Goal: Find specific page/section: Find specific page/section

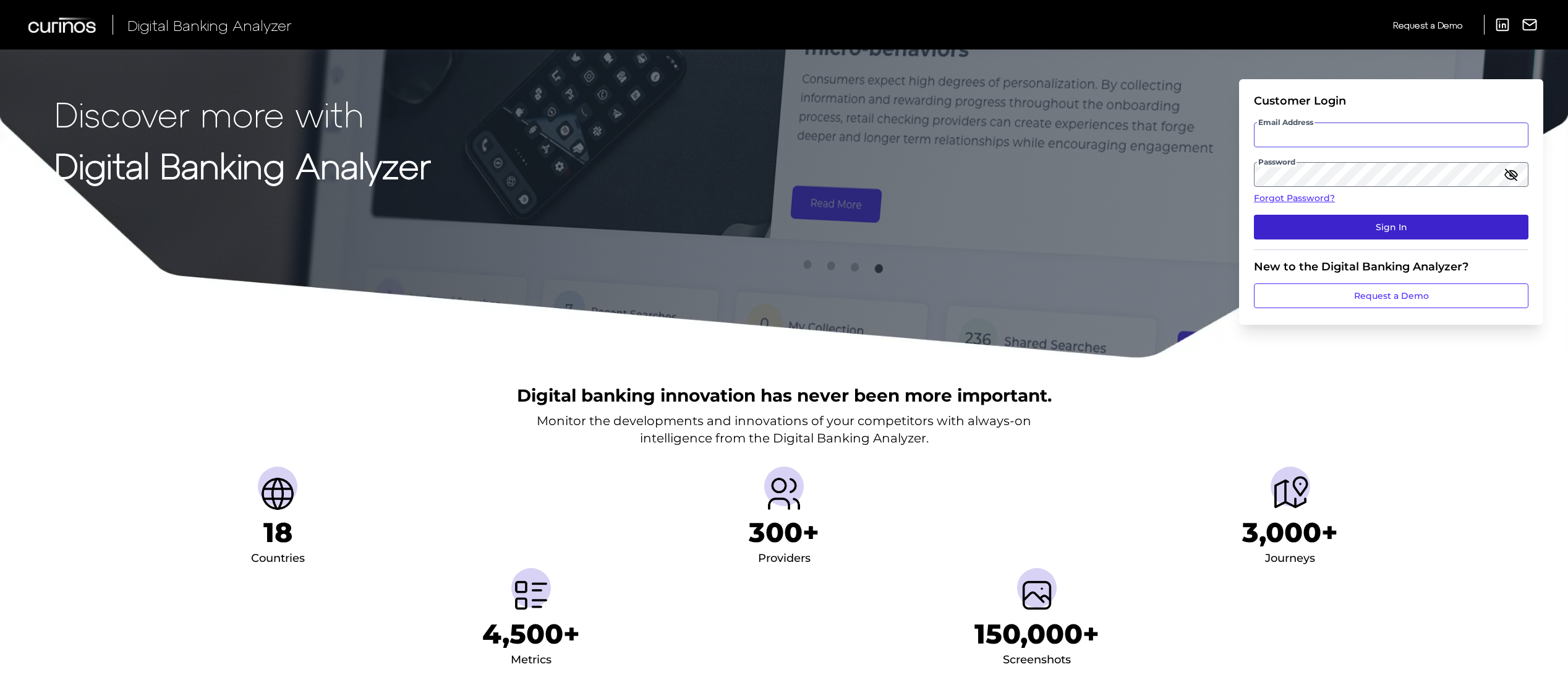
type input "[PERSON_NAME][EMAIL_ADDRESS][DOMAIN_NAME]"
click at [1443, 231] on button "Sign In" at bounding box center [1391, 227] width 274 height 24
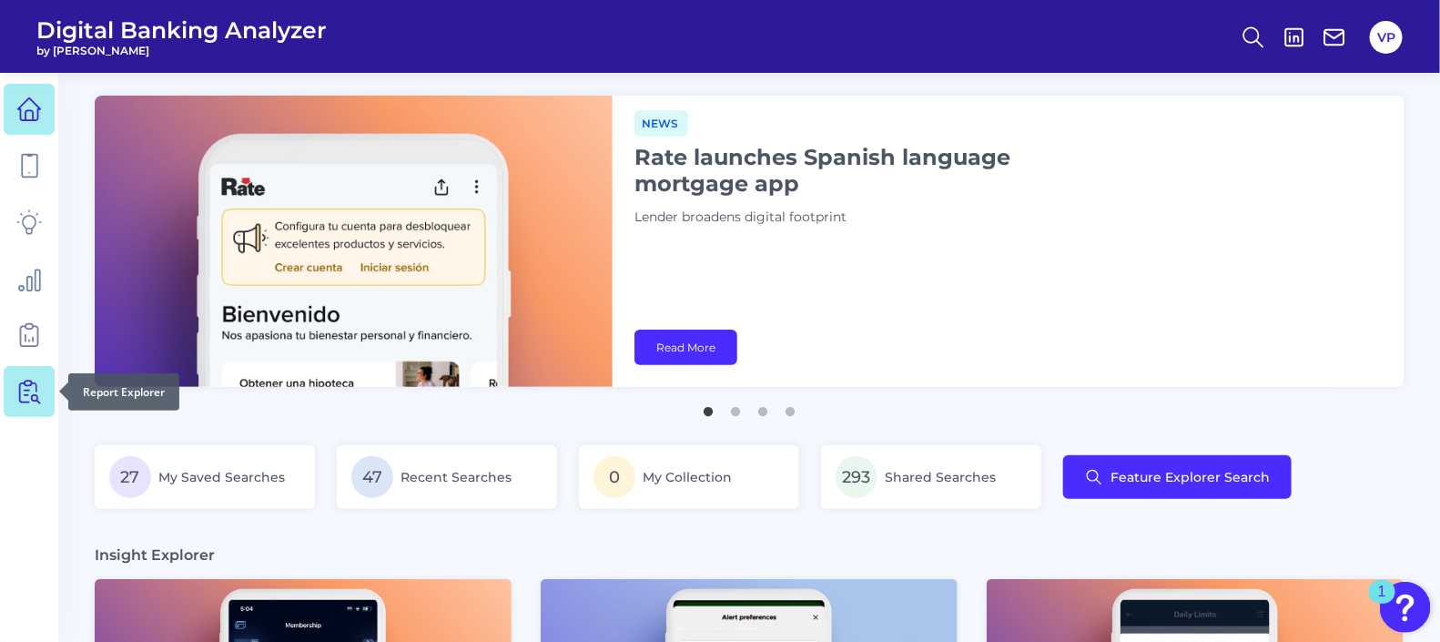
click at [16, 403] on icon at bounding box center [28, 391] width 25 height 25
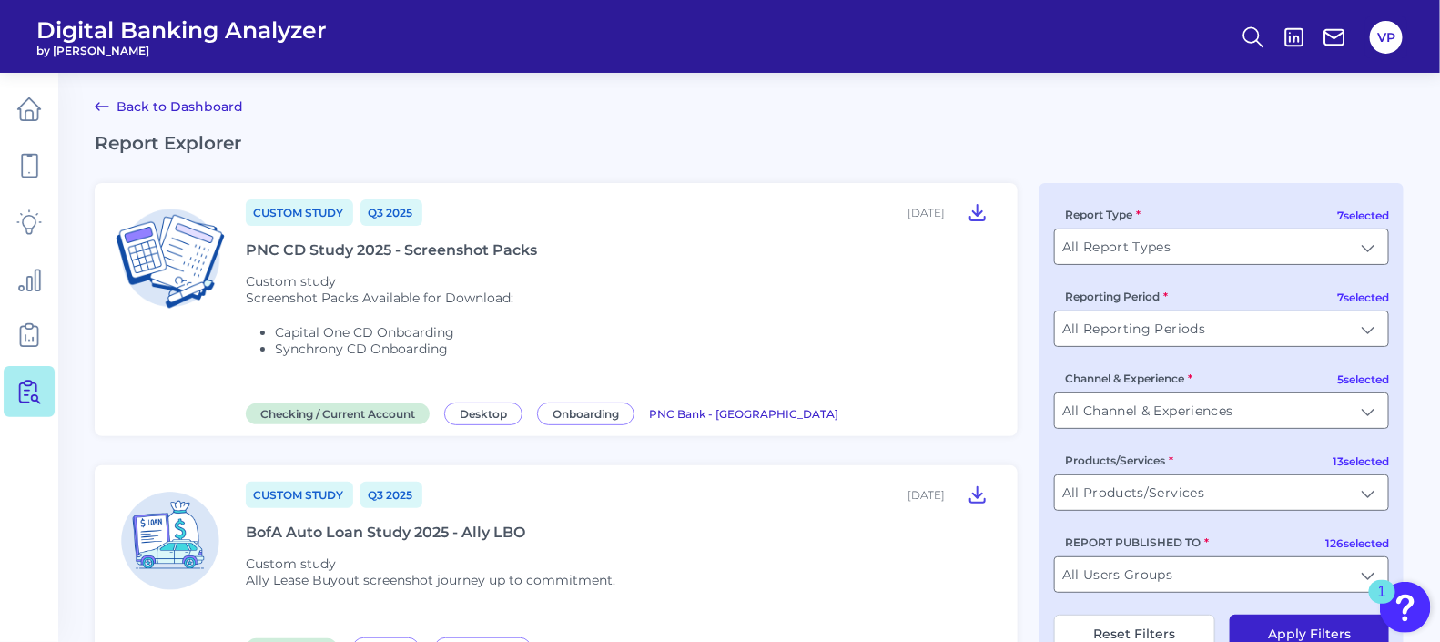
click at [384, 242] on div "PNC CD Study 2025 - Screenshot Packs" at bounding box center [391, 249] width 291 height 17
